Goal: Task Accomplishment & Management: Manage account settings

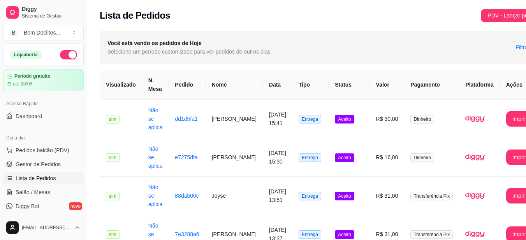
scroll to position [40, 0]
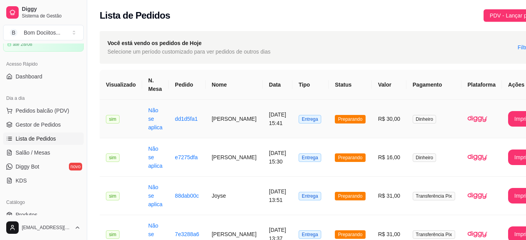
click at [331, 109] on td "Preparando" at bounding box center [349, 119] width 43 height 39
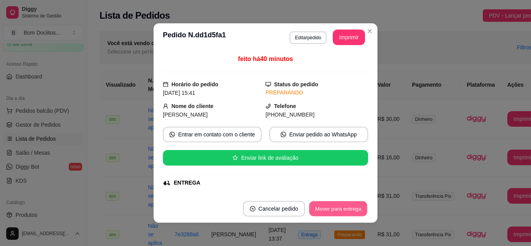
click at [349, 215] on button "Mover para entrega" at bounding box center [338, 208] width 58 height 15
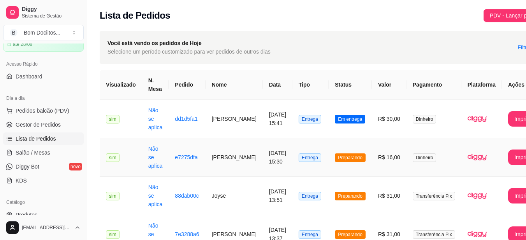
click at [331, 147] on td "Preparando" at bounding box center [349, 157] width 43 height 39
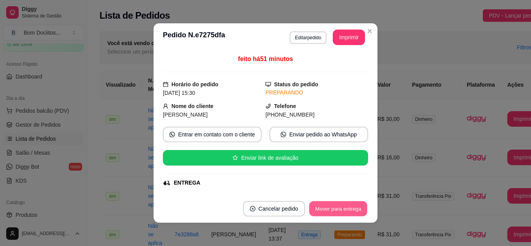
click at [345, 210] on button "Mover para entrega" at bounding box center [338, 208] width 58 height 15
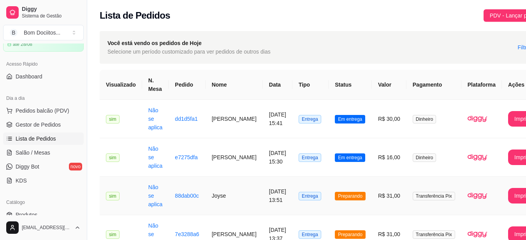
click at [360, 184] on td "Preparando" at bounding box center [349, 196] width 43 height 39
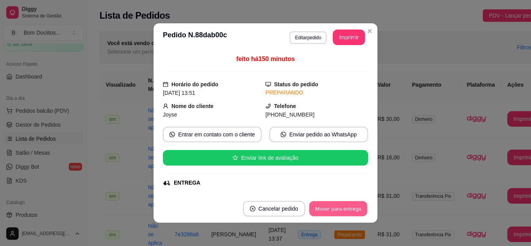
click at [351, 209] on button "Mover para entrega" at bounding box center [338, 208] width 58 height 15
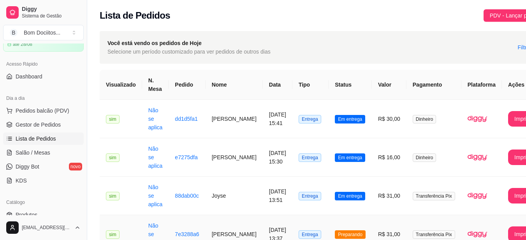
click at [342, 226] on td "Preparando" at bounding box center [349, 235] width 43 height 39
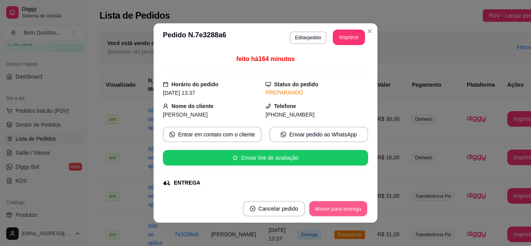
click at [343, 208] on button "Mover para entrega" at bounding box center [338, 208] width 58 height 15
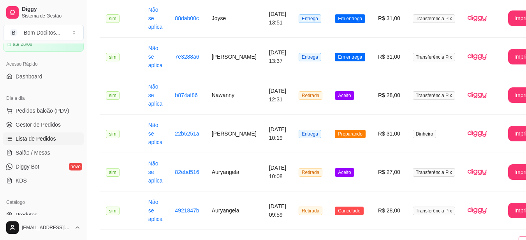
scroll to position [179, 0]
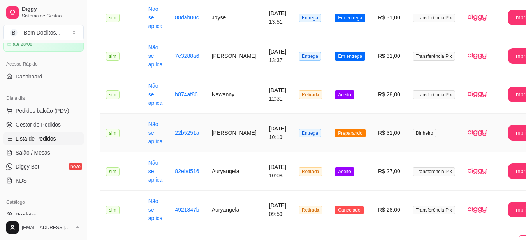
click at [317, 141] on td "Entrega" at bounding box center [310, 133] width 36 height 39
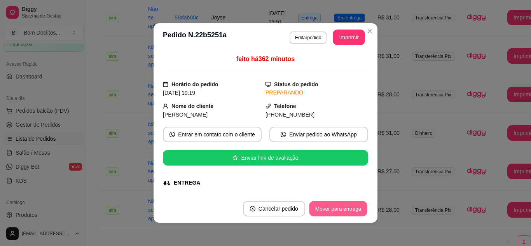
click at [349, 213] on button "Mover para entrega" at bounding box center [338, 208] width 58 height 15
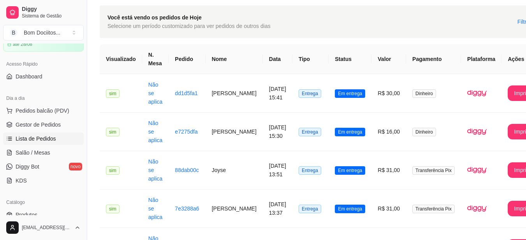
scroll to position [0, 0]
